Goal: Task Accomplishment & Management: Use online tool/utility

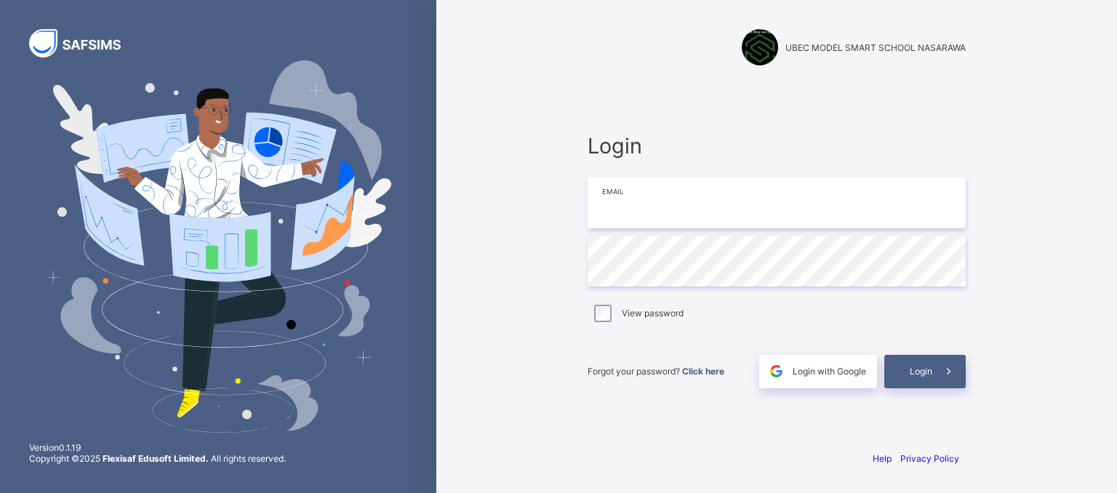
click at [625, 188] on div "Login Email Password View password Forgot your password? Click here Login with …" at bounding box center [777, 260] width 378 height 255
click at [625, 188] on input "email" at bounding box center [777, 202] width 378 height 51
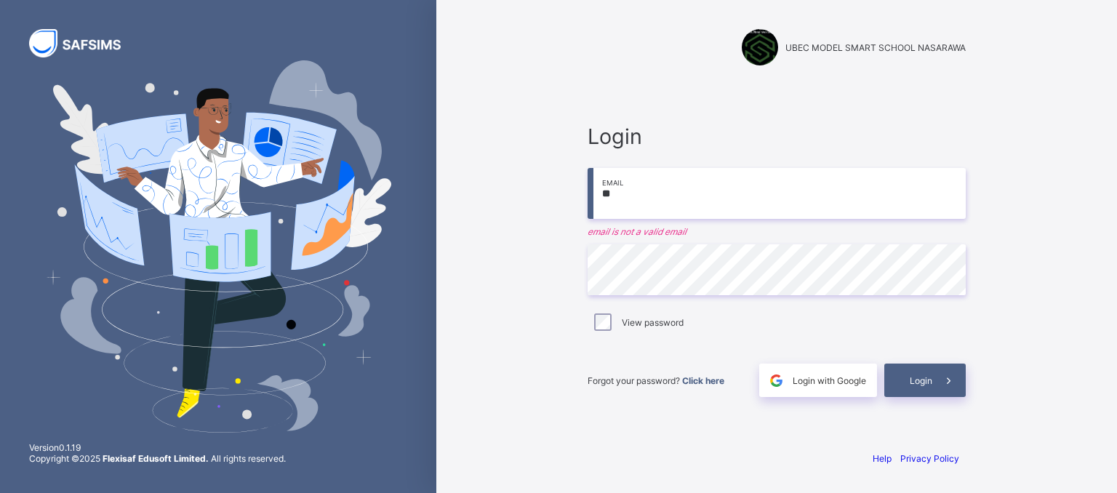
click at [611, 200] on input "**" at bounding box center [777, 193] width 378 height 51
drag, startPoint x: 625, startPoint y: 212, endPoint x: 603, endPoint y: 204, distance: 23.0
click at [603, 204] on input "**" at bounding box center [777, 193] width 378 height 51
click at [922, 378] on span "Login" at bounding box center [921, 380] width 23 height 11
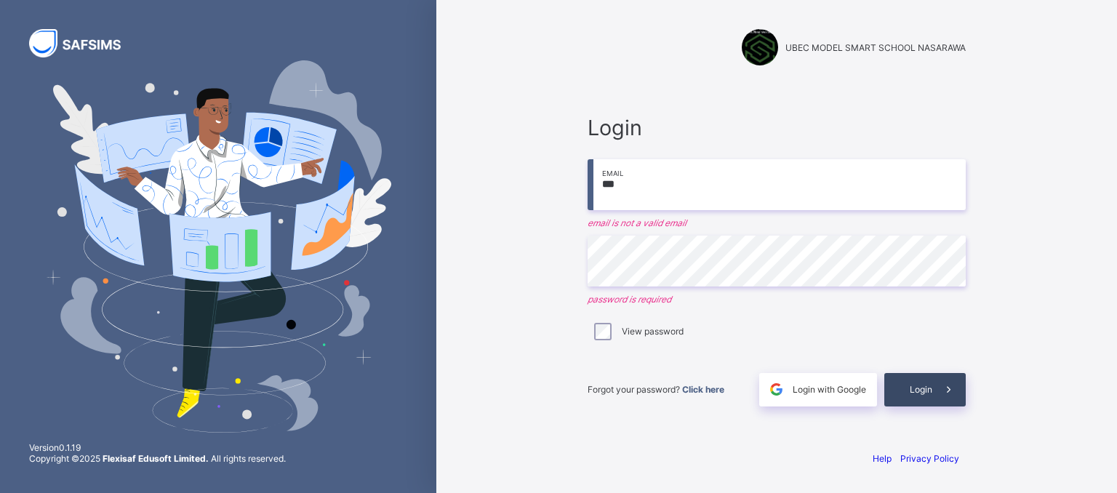
click at [922, 378] on div "Login" at bounding box center [925, 389] width 81 height 33
click at [620, 184] on input "***" at bounding box center [777, 184] width 378 height 51
type input "*"
click at [618, 184] on input "email" at bounding box center [777, 184] width 378 height 51
type input "**********"
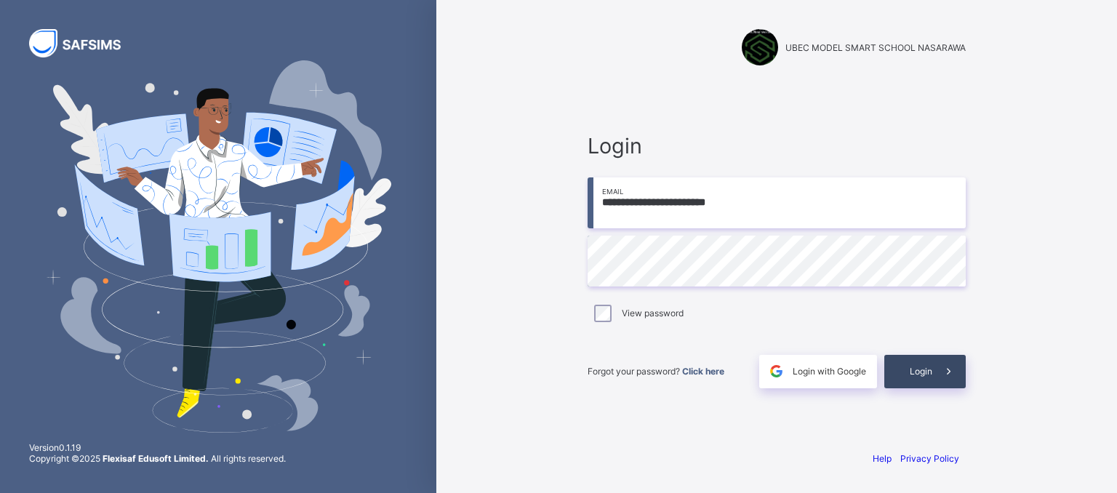
click at [926, 375] on span "Login" at bounding box center [921, 371] width 23 height 11
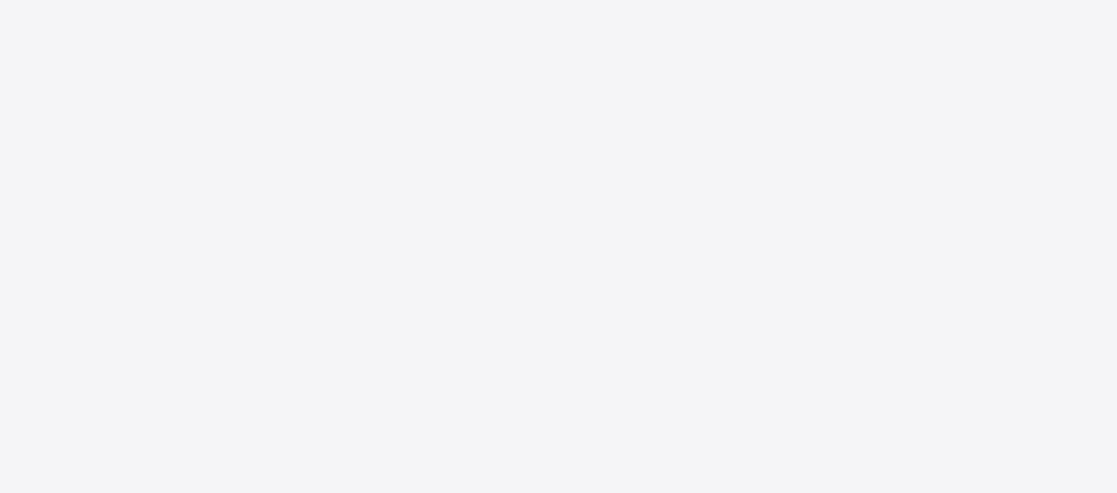
click at [925, 373] on div "New Update Available Hello there, You can install SAFSIMS on your device for ea…" at bounding box center [558, 246] width 1117 height 493
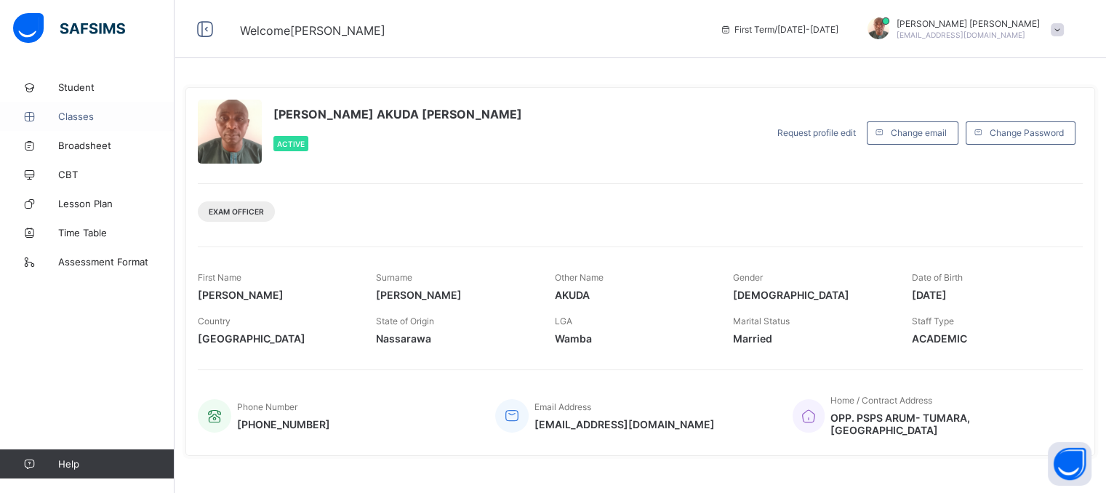
click at [80, 120] on span "Classes" at bounding box center [116, 117] width 116 height 12
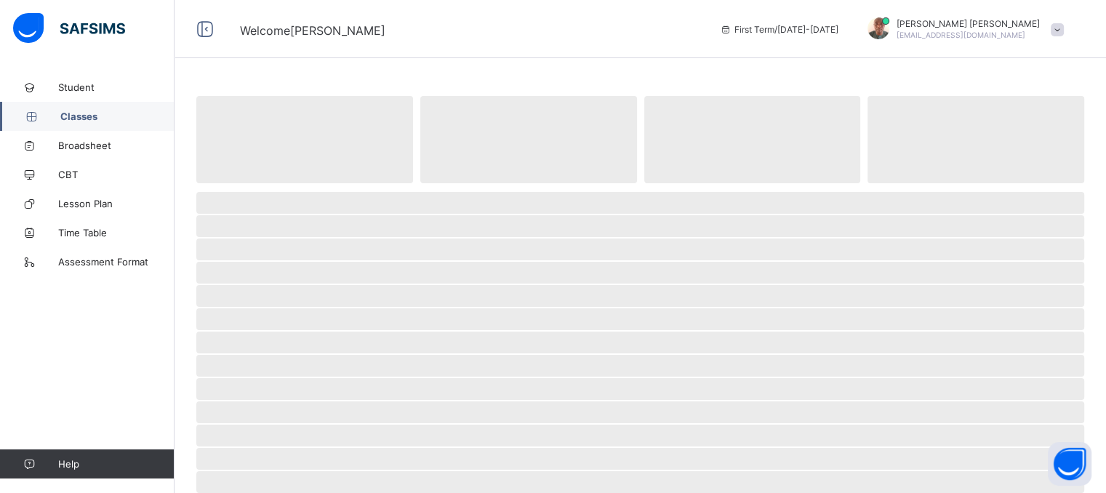
click at [80, 120] on span "Classes" at bounding box center [117, 117] width 114 height 12
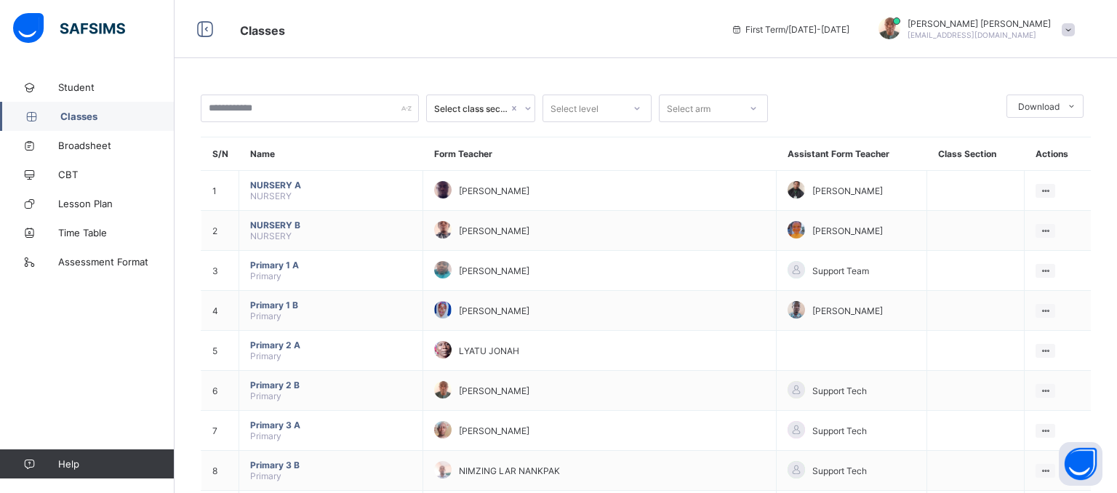
click at [81, 114] on span "Classes" at bounding box center [117, 117] width 114 height 12
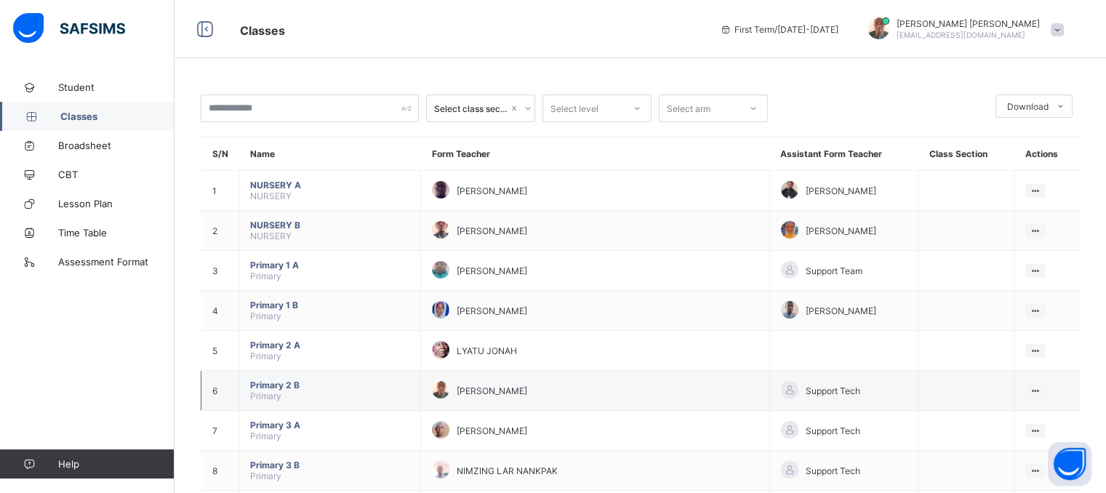
click at [468, 393] on span "[PERSON_NAME]" at bounding box center [492, 391] width 71 height 11
click at [985, 418] on icon at bounding box center [983, 419] width 22 height 15
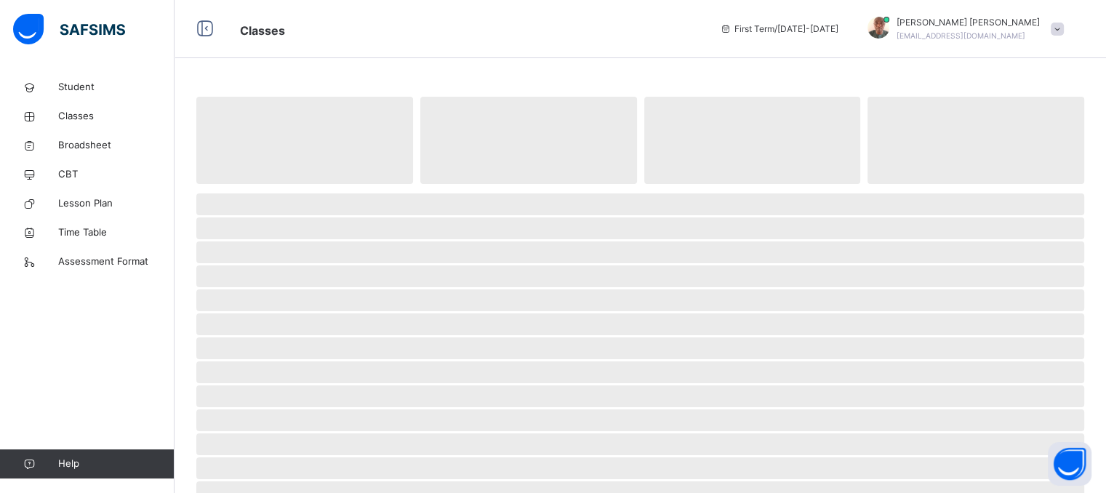
click at [985, 418] on span "‌" at bounding box center [640, 421] width 888 height 22
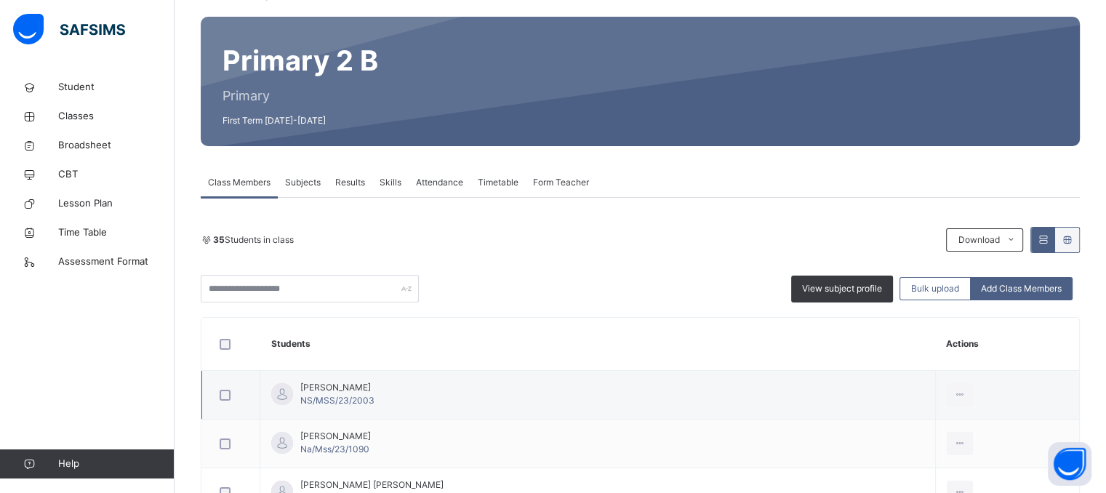
scroll to position [105, 0]
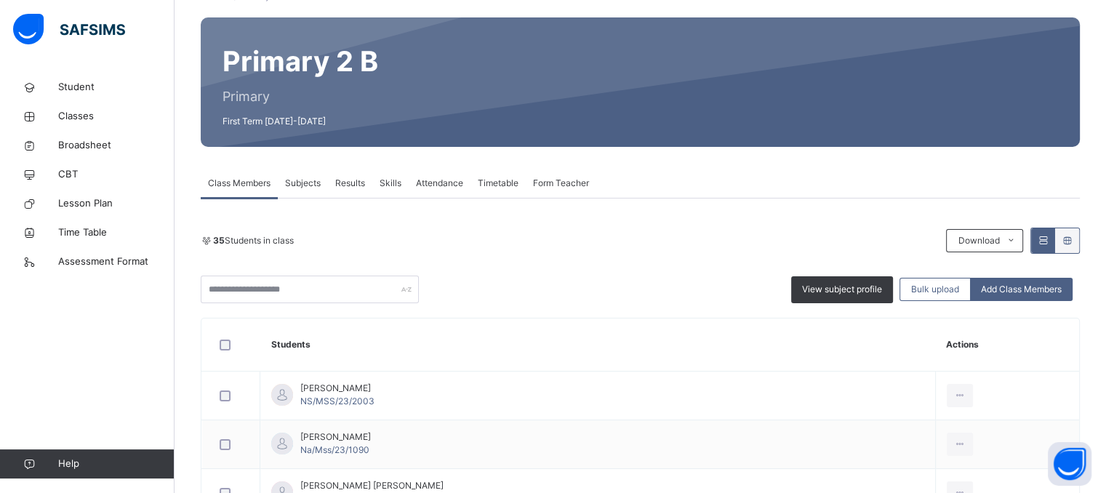
click at [447, 181] on span "Attendance" at bounding box center [439, 183] width 47 height 13
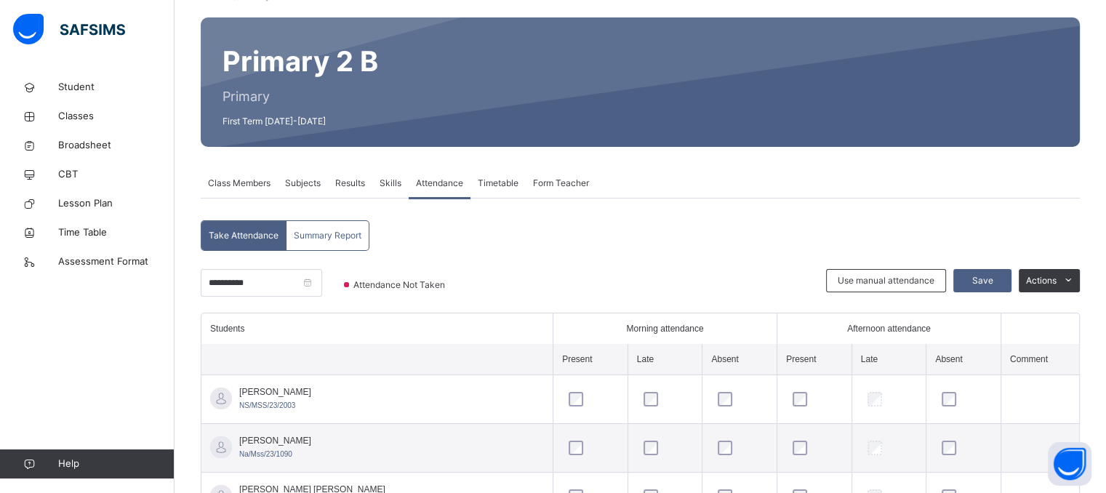
click at [447, 181] on span "Attendance" at bounding box center [439, 183] width 47 height 13
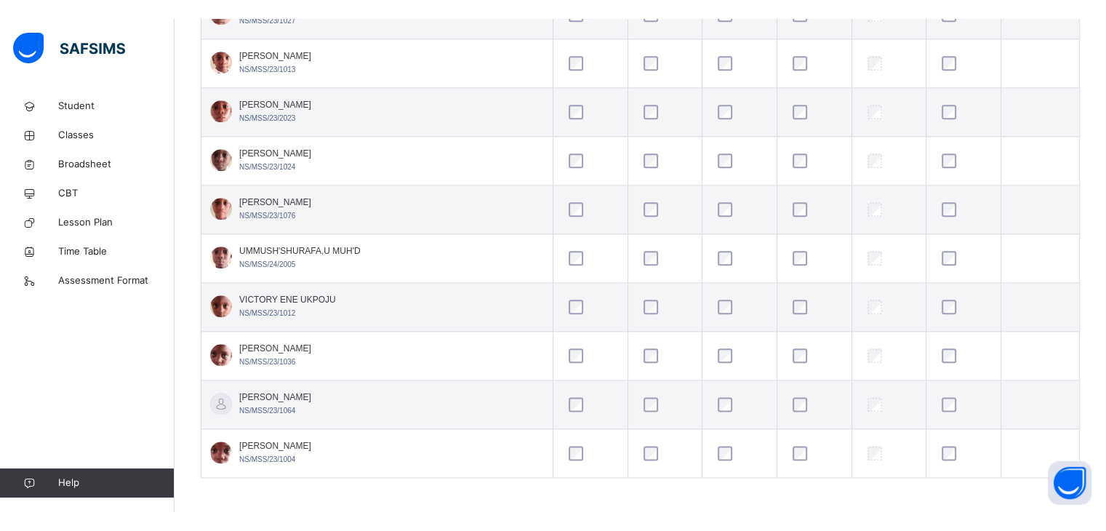
scroll to position [1689, 0]
